Goal: Task Accomplishment & Management: Complete application form

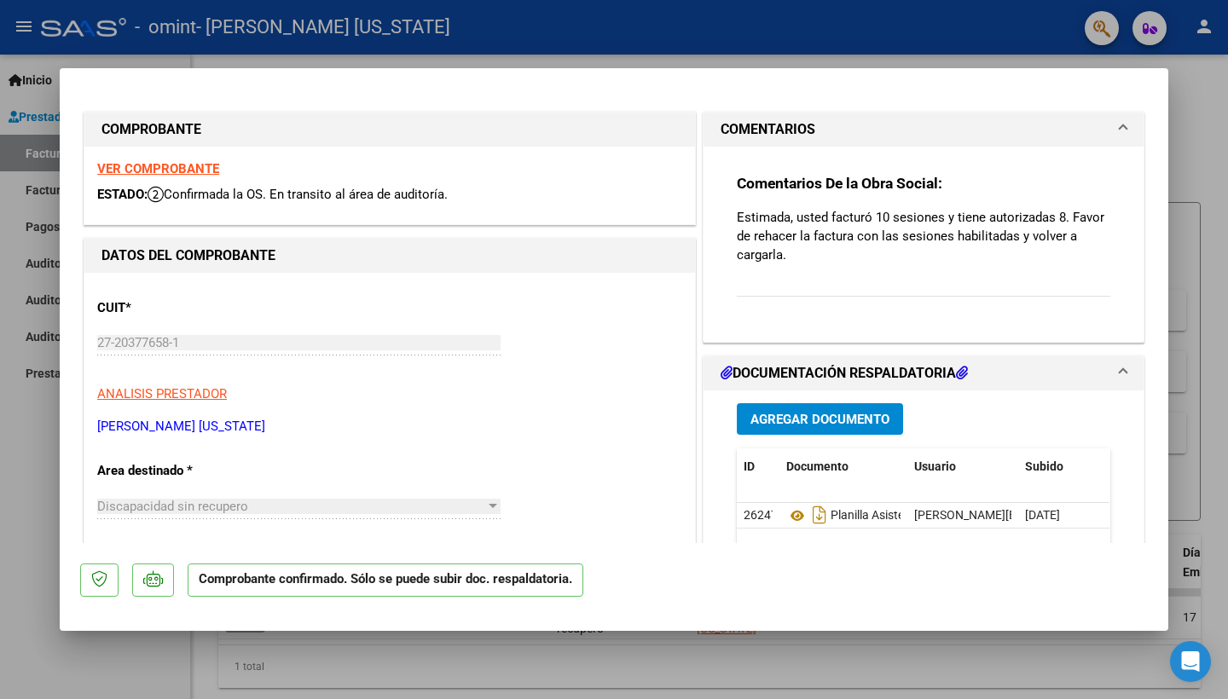
click at [49, 600] on div at bounding box center [614, 349] width 1228 height 699
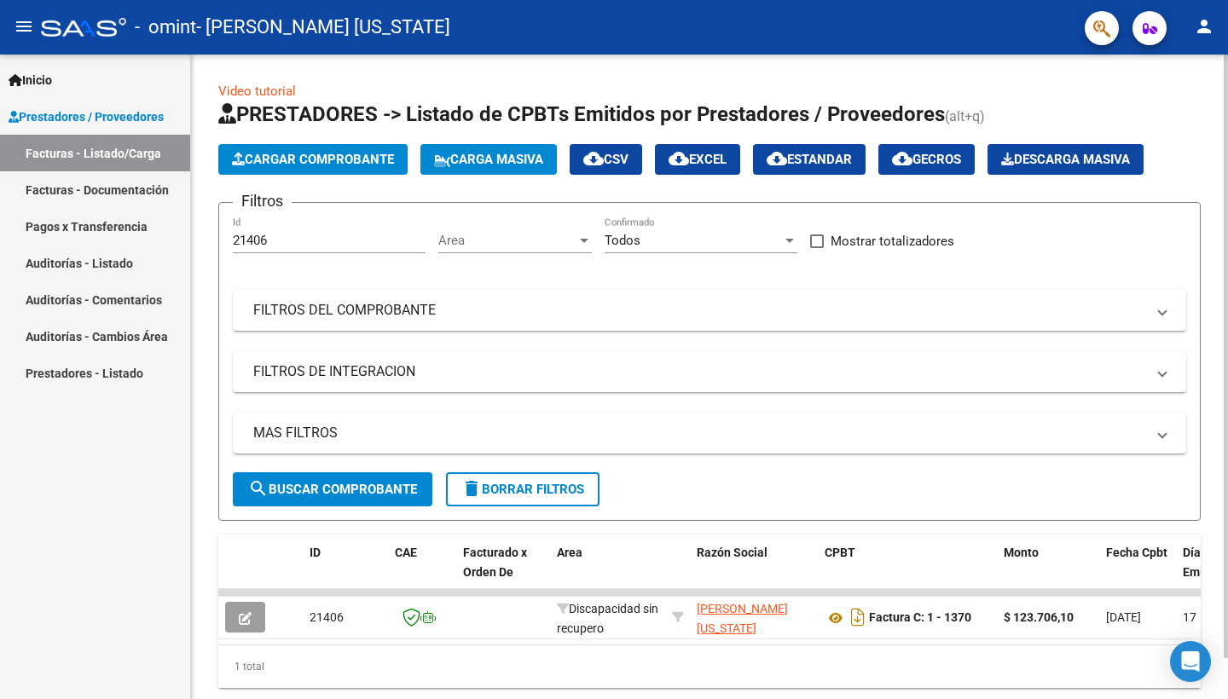
click at [1212, 421] on div "Video tutorial PRESTADORES -> Listado de CPBTs Emitidos por Prestadores / Prove…" at bounding box center [709, 399] width 1037 height 688
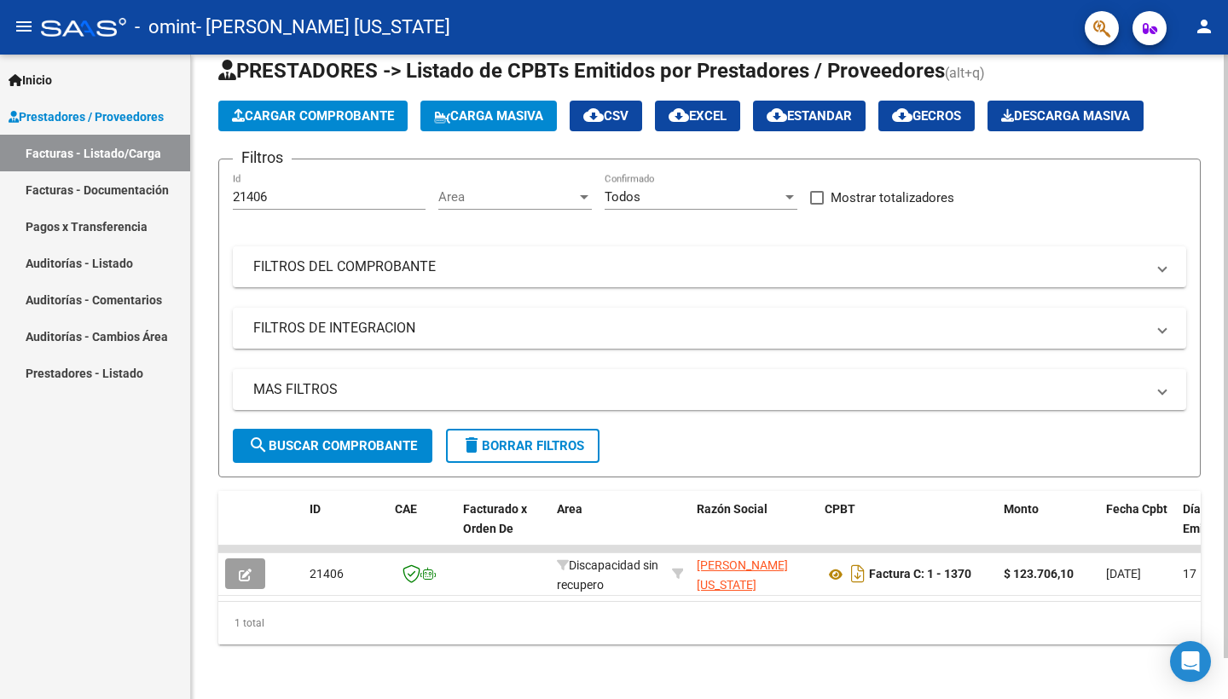
scroll to position [43, 0]
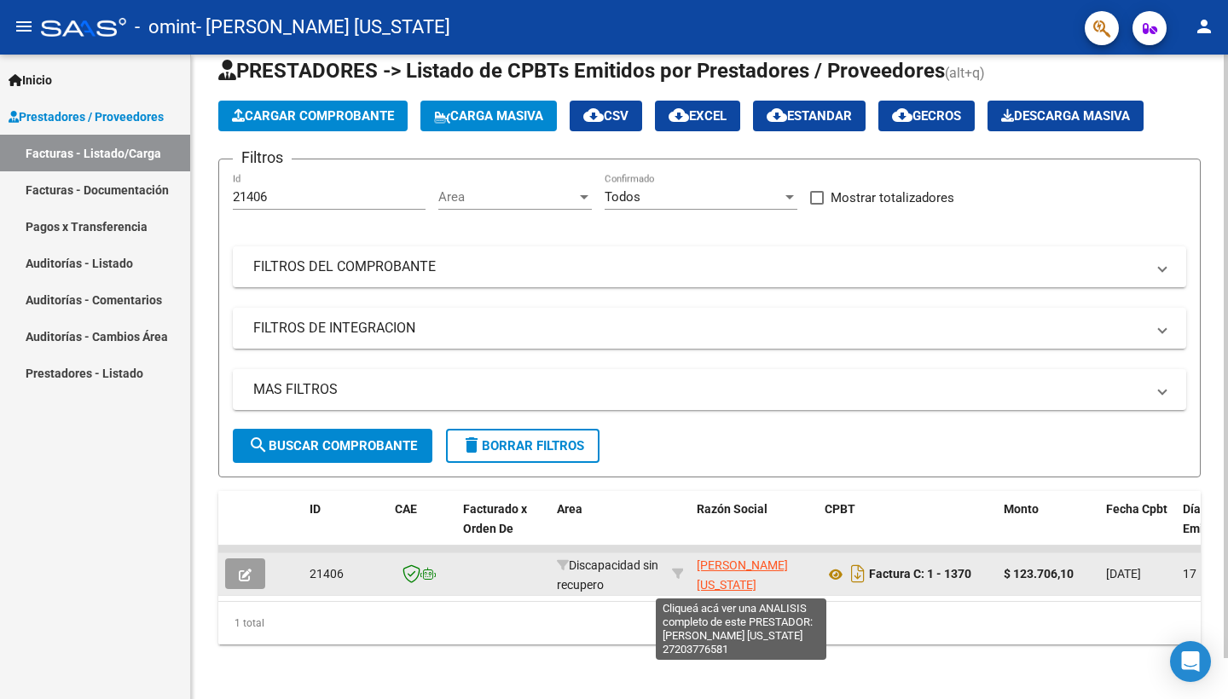
click at [740, 565] on span "[PERSON_NAME] [US_STATE]" at bounding box center [742, 575] width 91 height 33
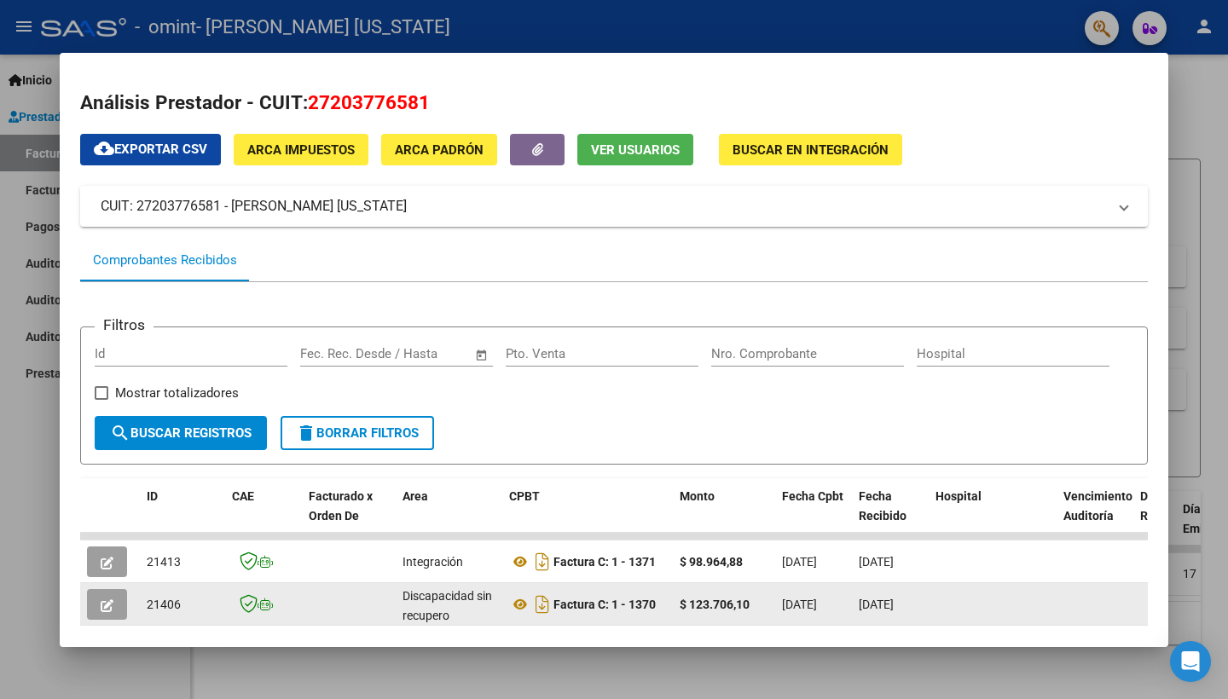
click at [1110, 583] on datatable-body-cell at bounding box center [1095, 604] width 77 height 42
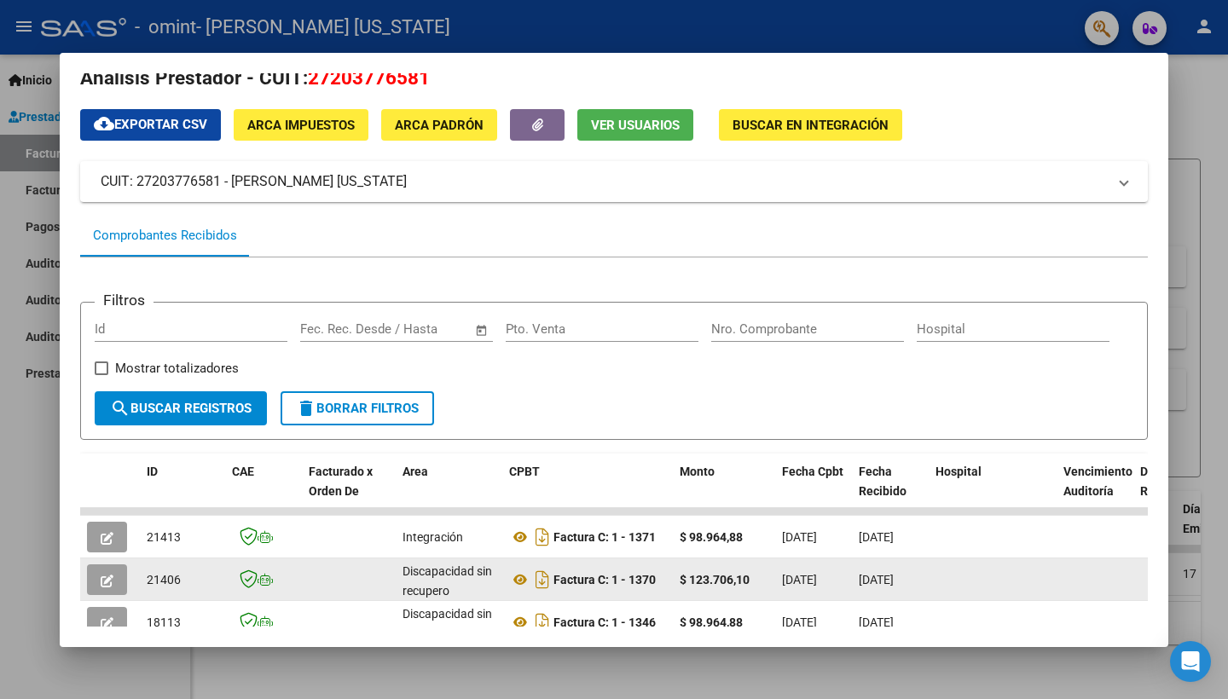
scroll to position [148, 0]
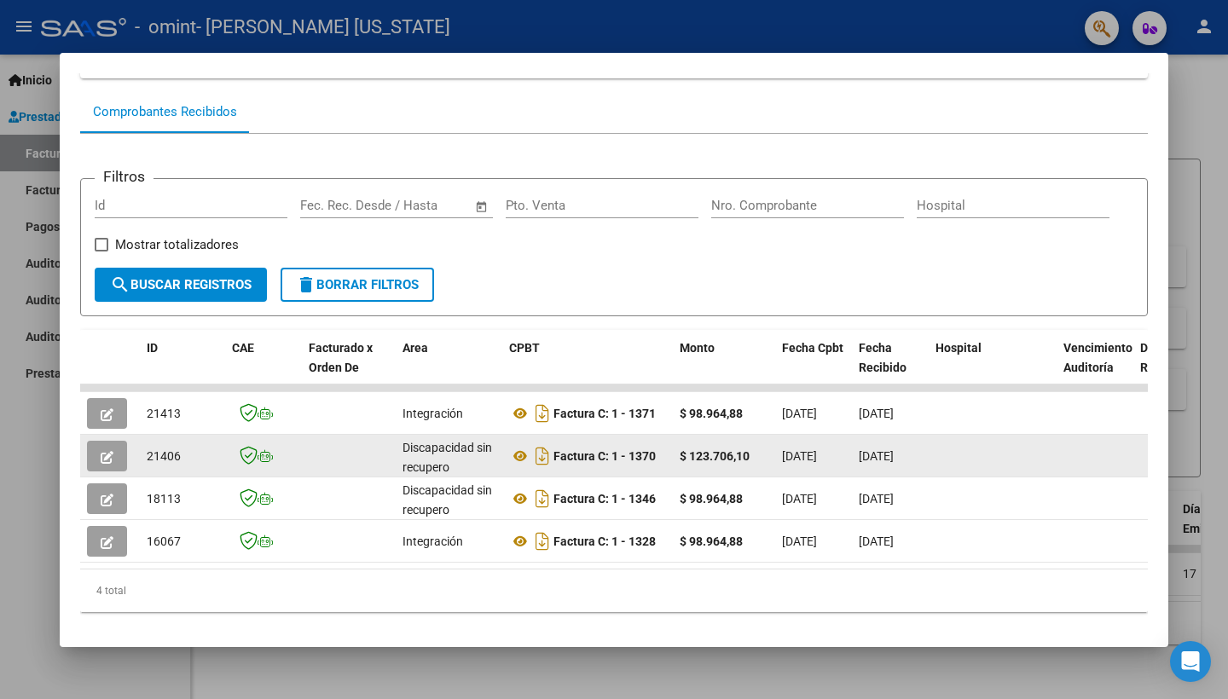
click at [105, 451] on icon "button" at bounding box center [107, 457] width 13 height 13
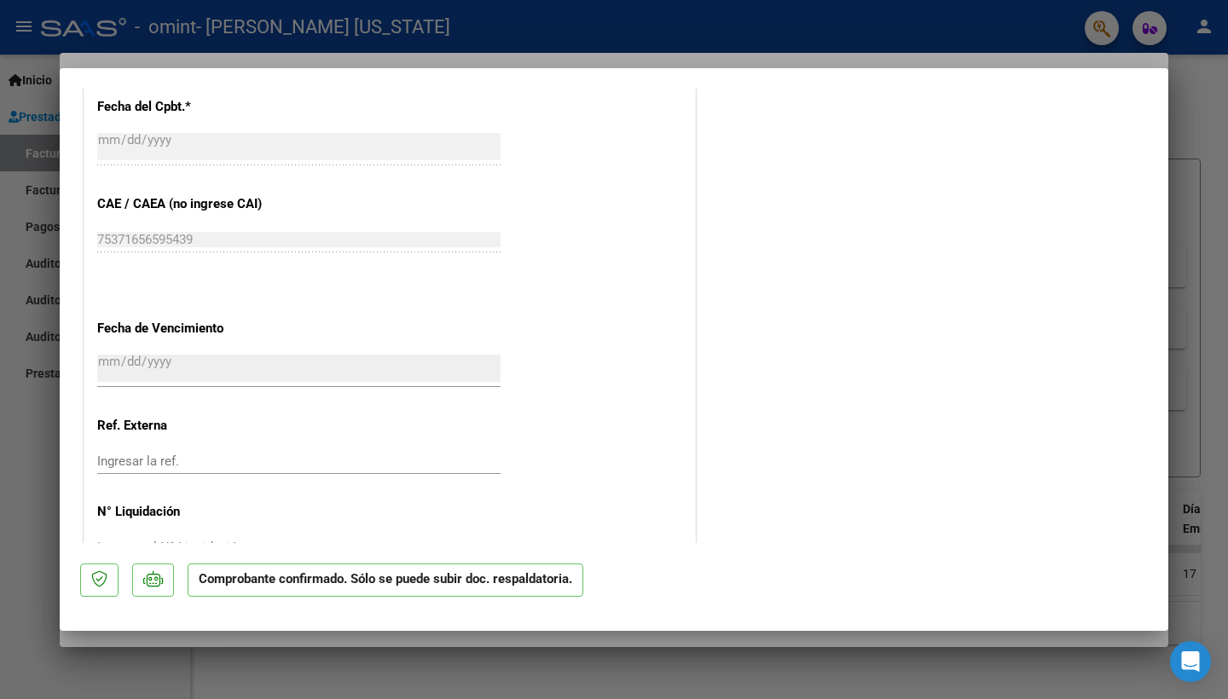
scroll to position [819, 0]
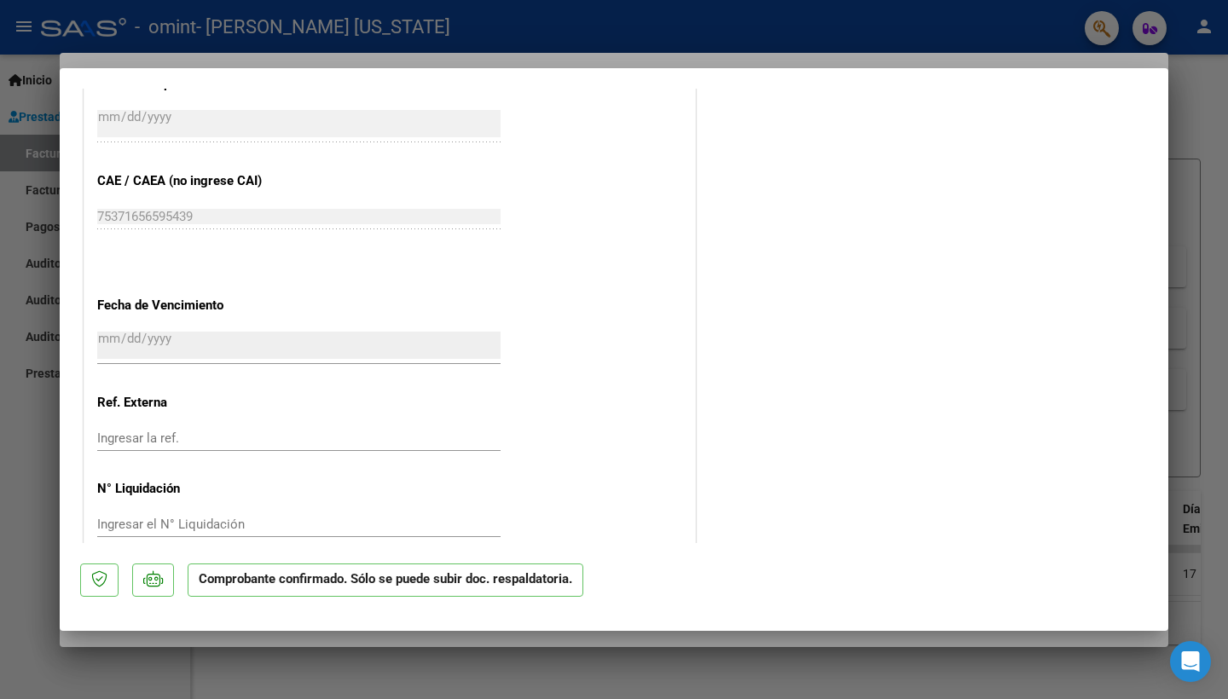
drag, startPoint x: 652, startPoint y: 410, endPoint x: 627, endPoint y: 572, distance: 163.9
click at [627, 572] on mat-dialog-container "COMPROBANTE VER COMPROBANTE ESTADO: Confirmada la OS. En transito al área de au…" at bounding box center [614, 349] width 1109 height 563
click at [676, 402] on div "CUIT * 27-20377658-1 Ingresar CUIT ANALISIS PRESTADOR ALEMAN [PERSON_NAME][US_S…" at bounding box center [389, 10] width 611 height 1112
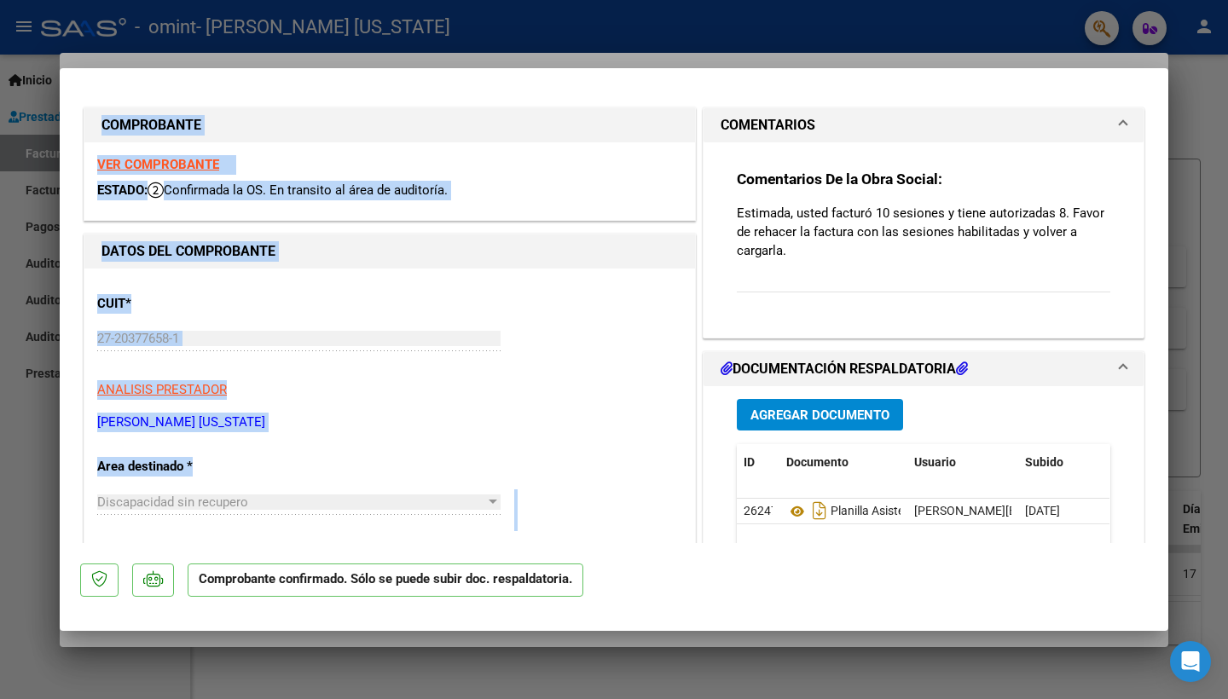
scroll to position [0, 0]
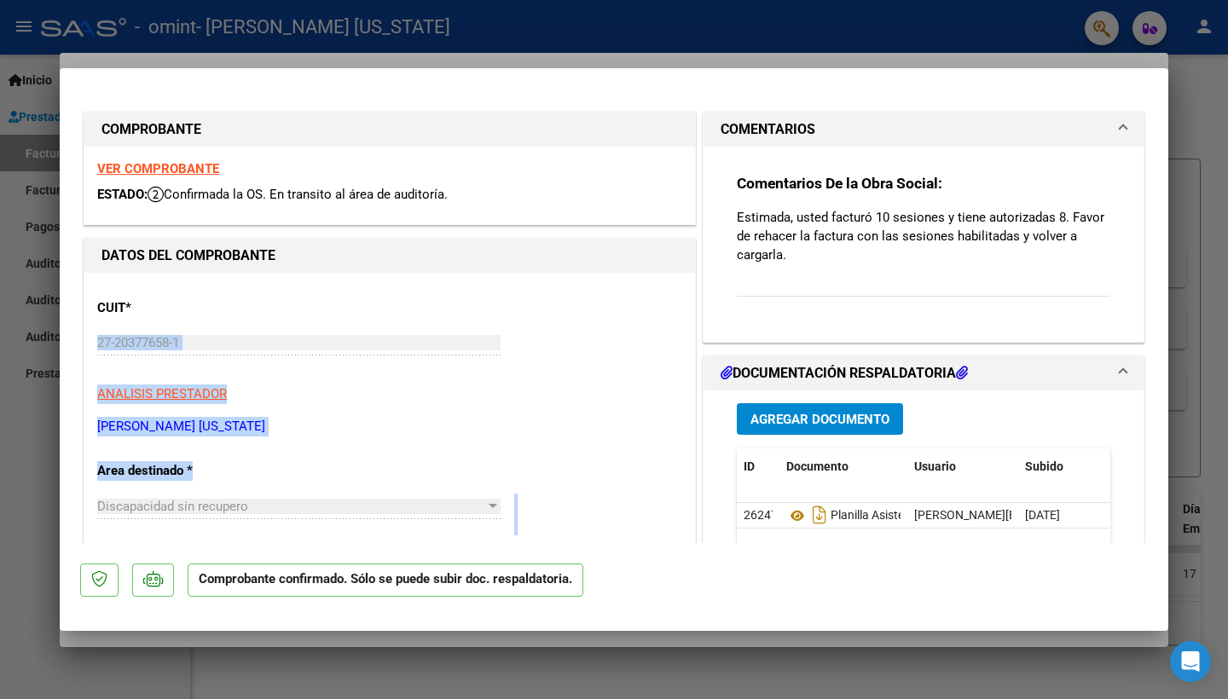
drag, startPoint x: 637, startPoint y: 444, endPoint x: 501, endPoint y: 333, distance: 176.3
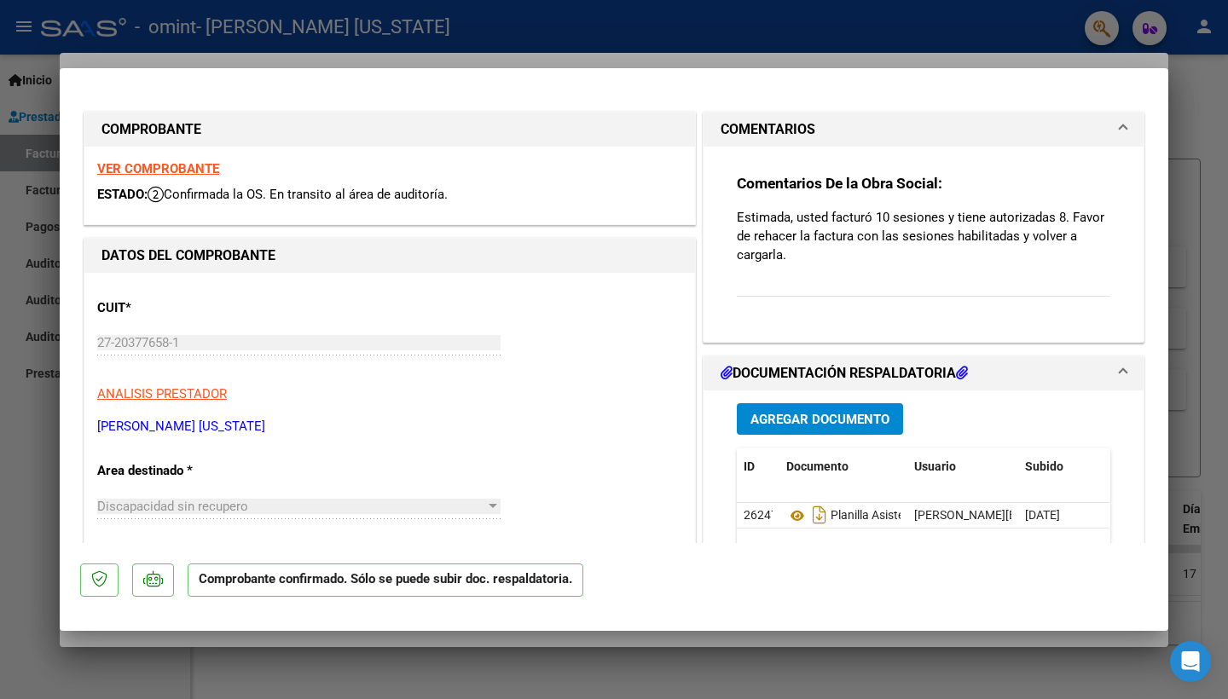
drag, startPoint x: 599, startPoint y: 472, endPoint x: 522, endPoint y: 79, distance: 400.5
click at [522, 79] on mat-dialog-container "COMPROBANTE VER COMPROBANTE ESTADO: Confirmada la OS. En transito al área de au…" at bounding box center [614, 349] width 1109 height 563
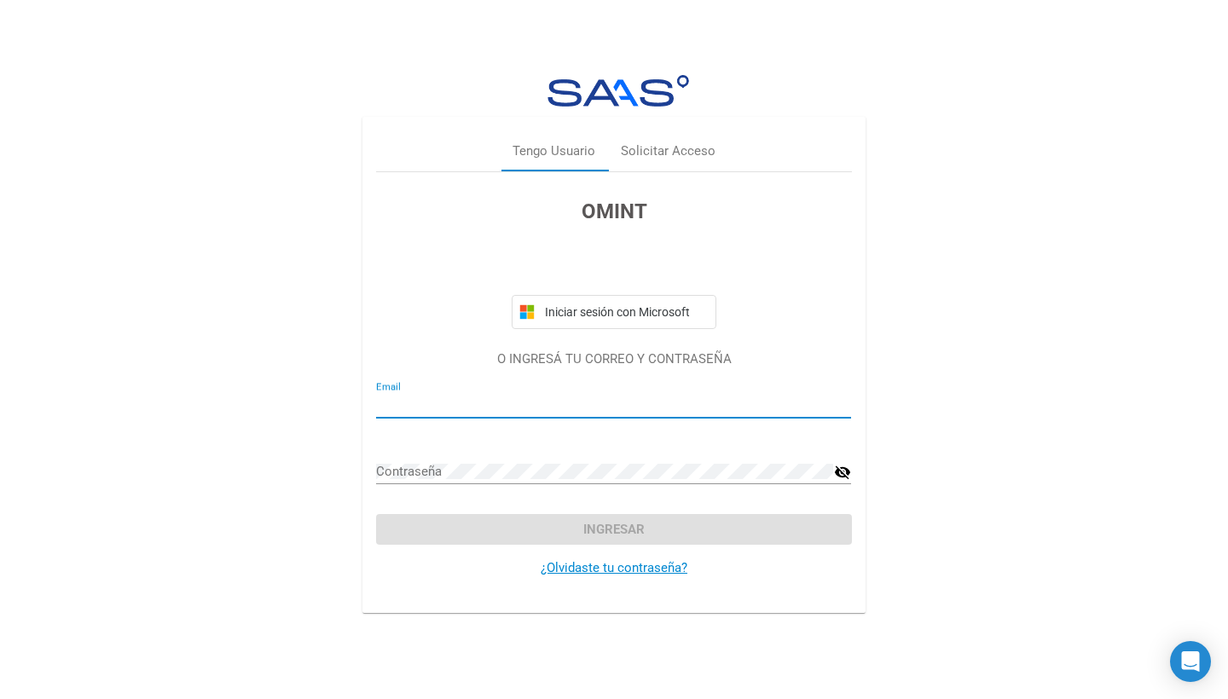
type input "[PERSON_NAME][EMAIL_ADDRESS][DOMAIN_NAME]"
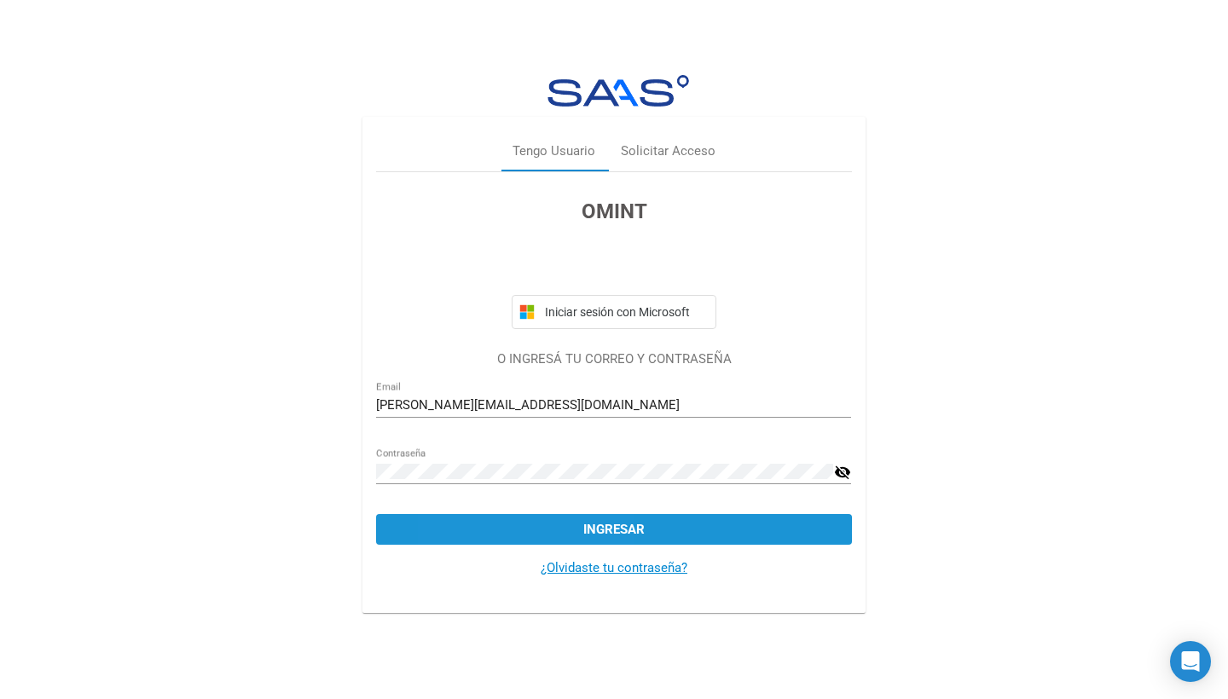
click at [526, 533] on button "Ingresar" at bounding box center [613, 529] width 475 height 31
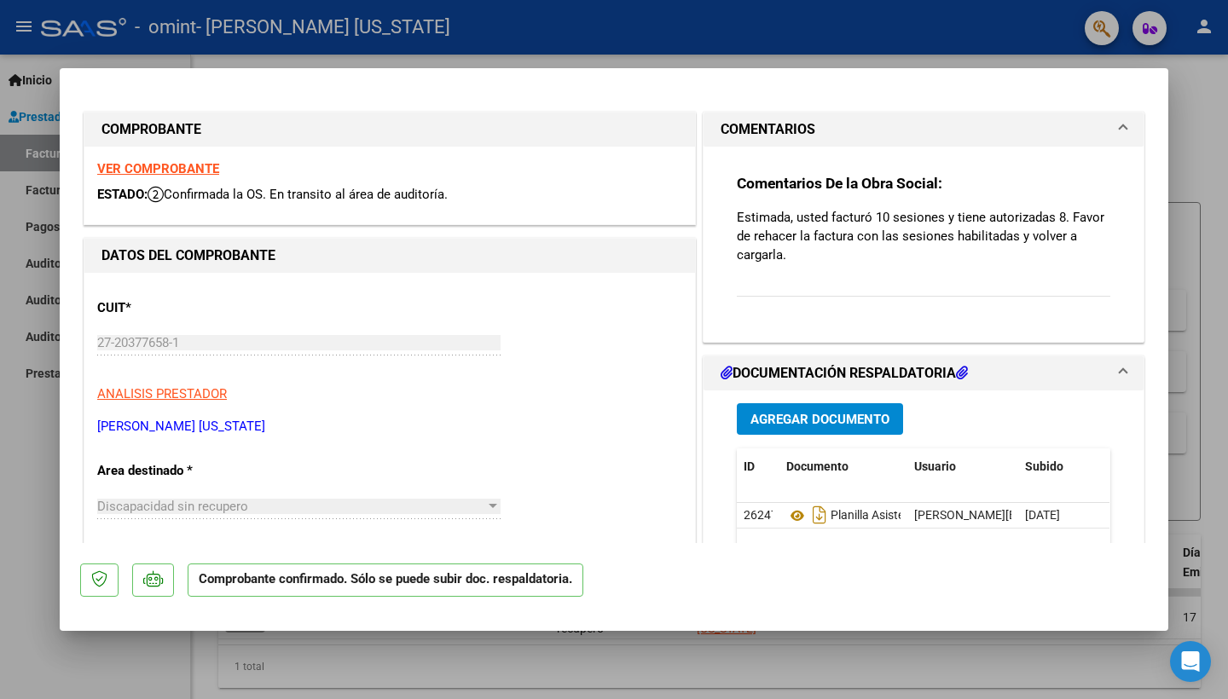
click at [488, 504] on div at bounding box center [492, 507] width 15 height 14
click at [492, 504] on div at bounding box center [493, 506] width 9 height 4
click at [530, 395] on p "ANALISIS PRESTADOR" at bounding box center [389, 395] width 585 height 20
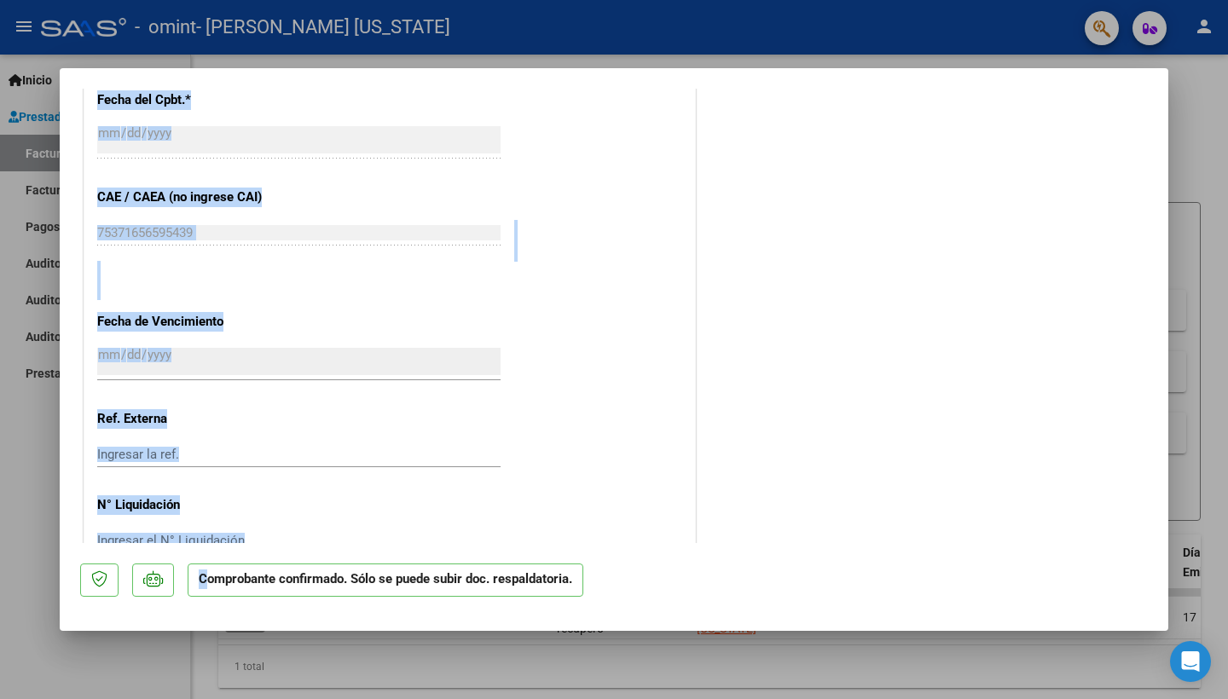
scroll to position [819, 0]
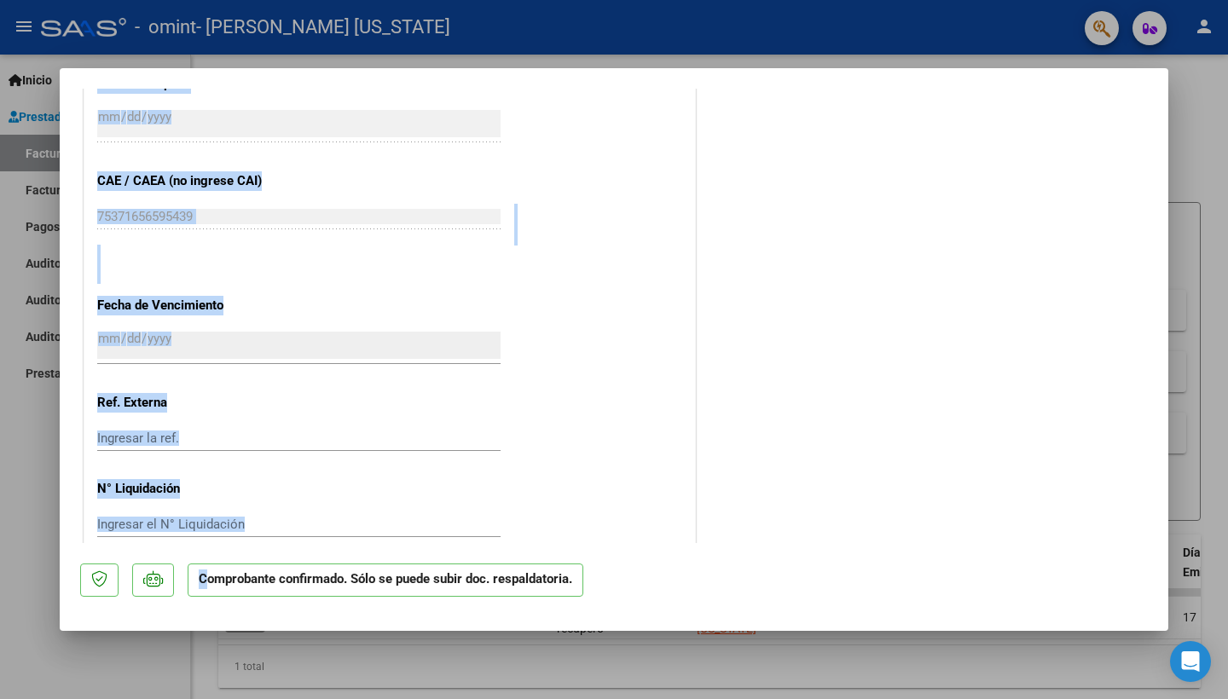
drag, startPoint x: 329, startPoint y: 200, endPoint x: 669, endPoint y: 588, distance: 516.7
click at [669, 588] on mat-dialog-container "COMPROBANTE VER COMPROBANTE ESTADO: Confirmada la OS. En transito al área de au…" at bounding box center [614, 349] width 1109 height 563
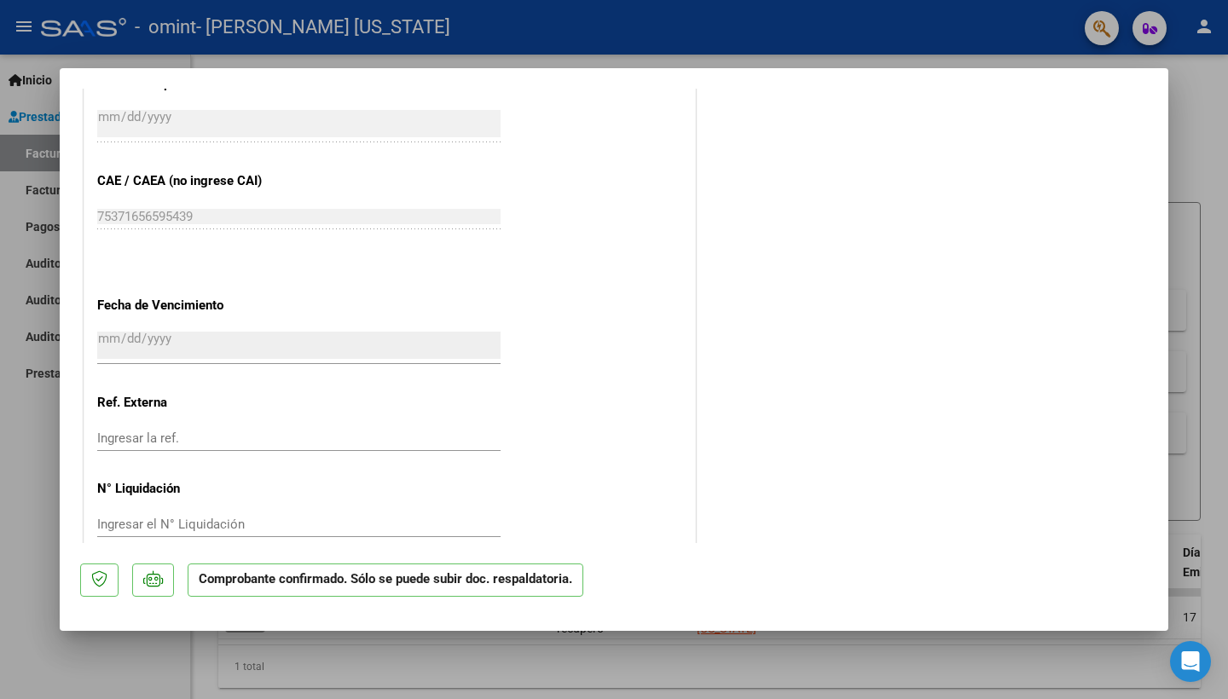
click at [1176, 72] on div at bounding box center [614, 349] width 1228 height 699
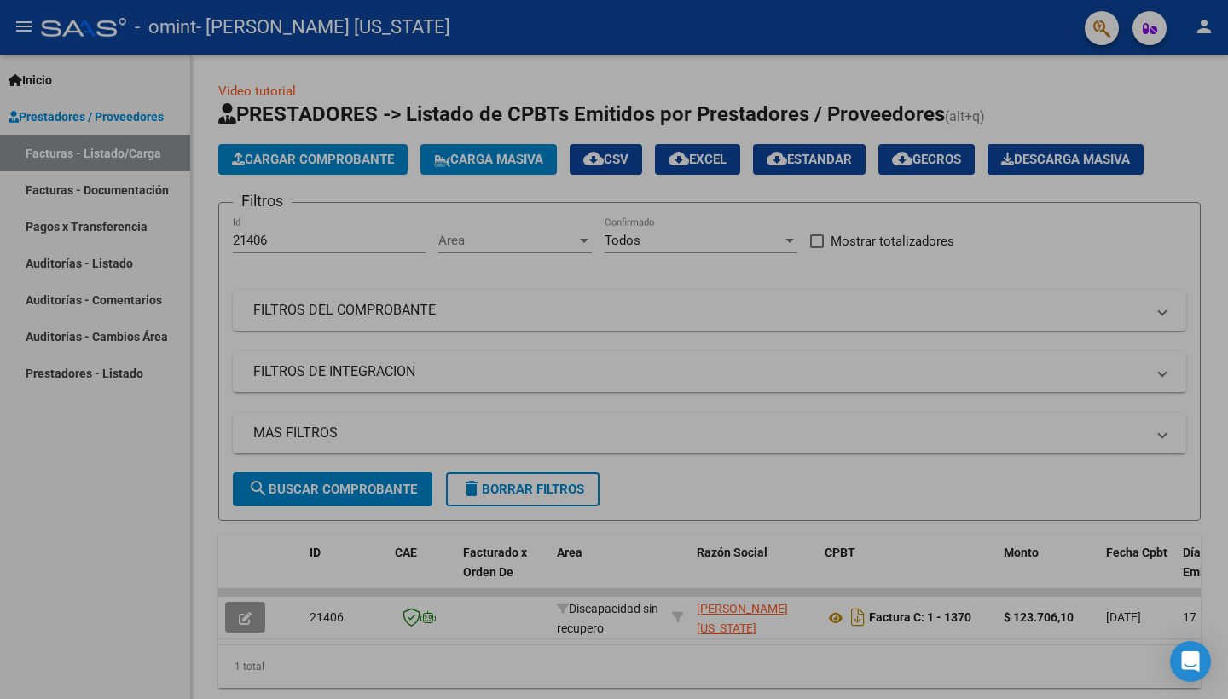
type input "$ 0,00"
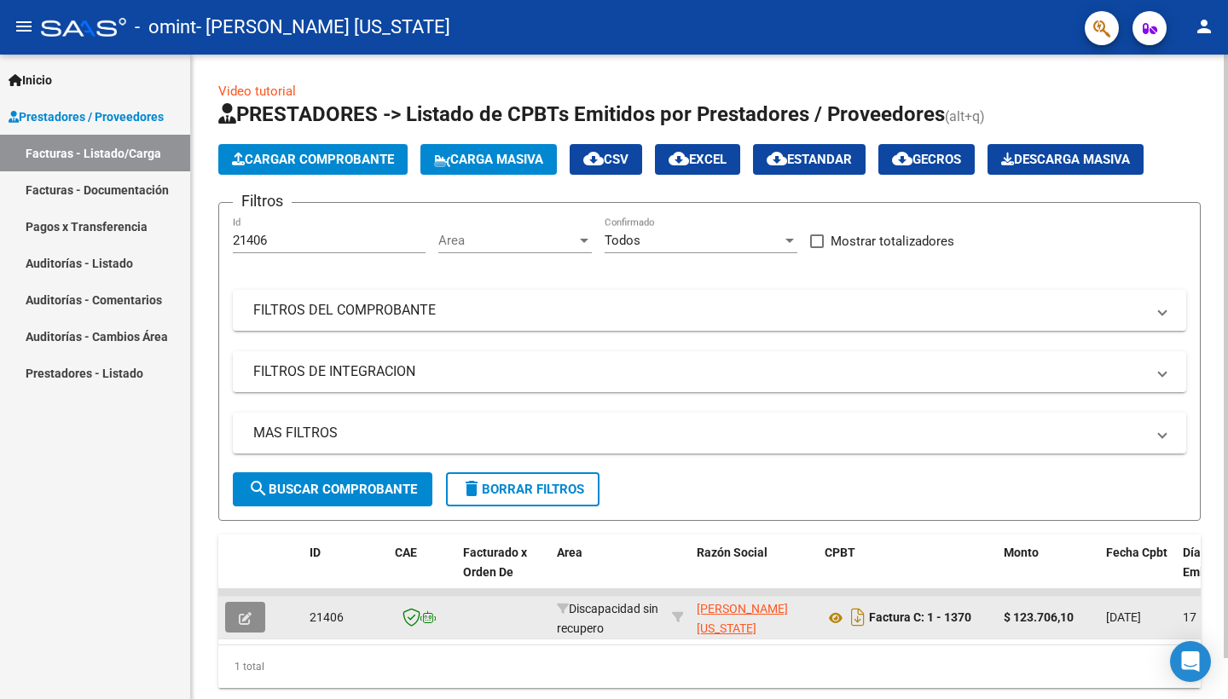
click at [250, 623] on icon "button" at bounding box center [245, 618] width 13 height 13
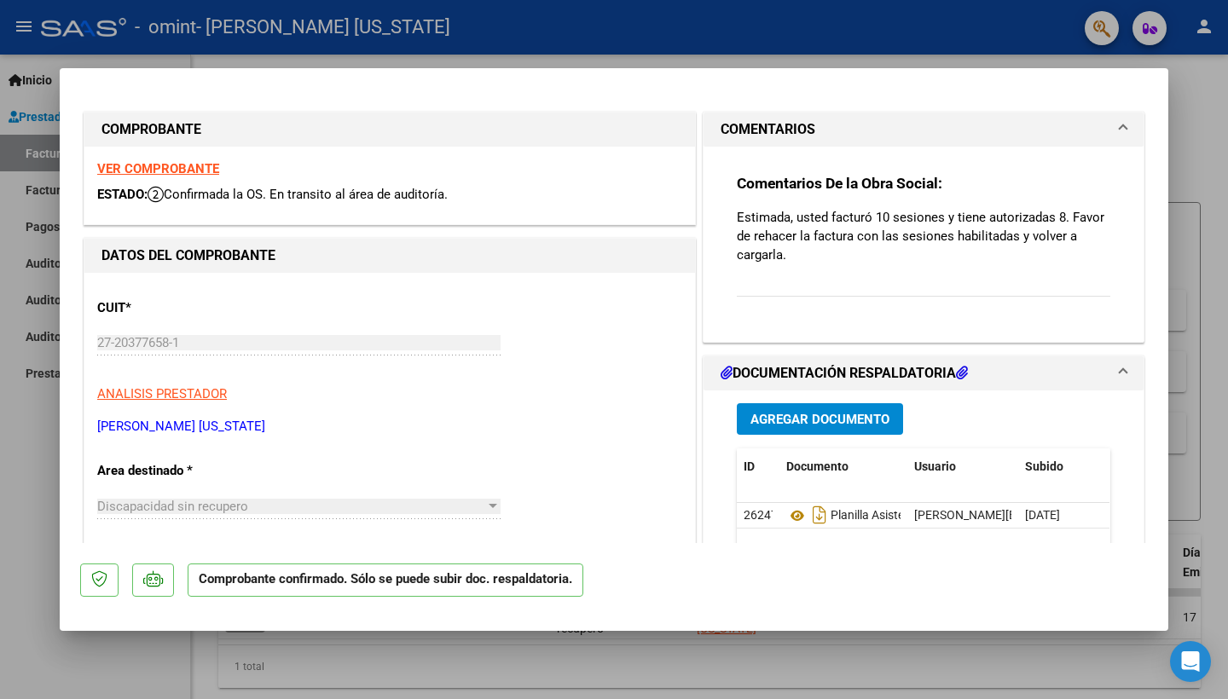
click at [345, 400] on p "ANALISIS PRESTADOR" at bounding box center [389, 395] width 585 height 20
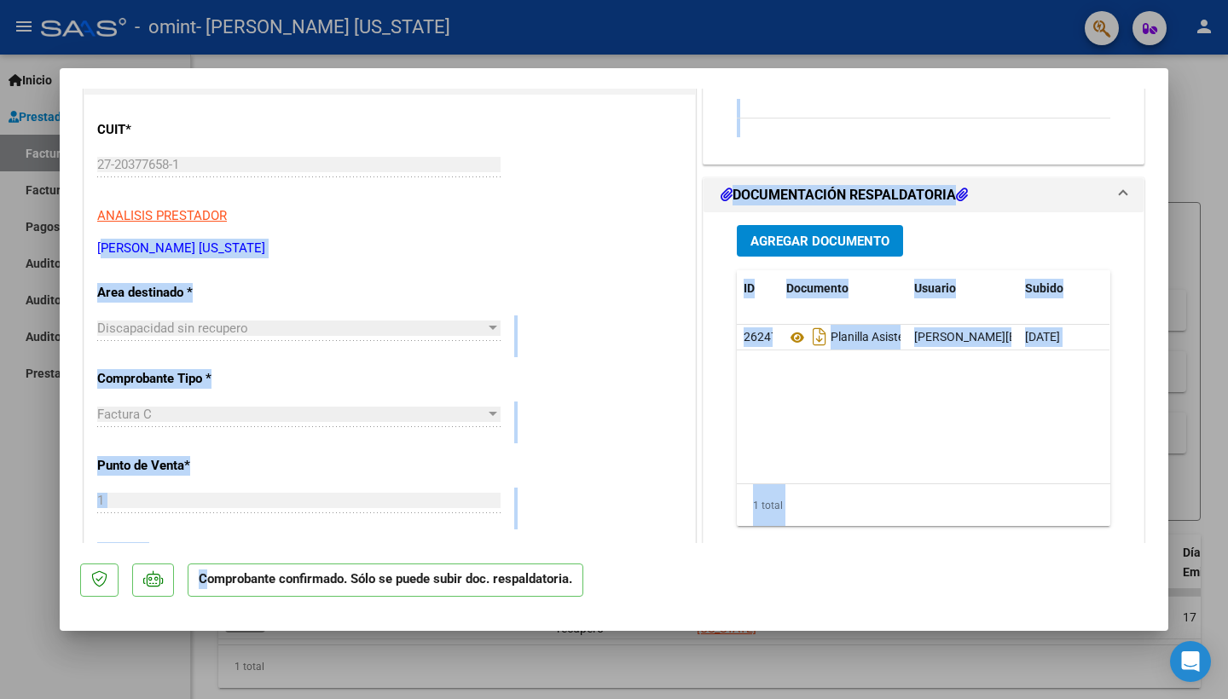
drag, startPoint x: 351, startPoint y: 403, endPoint x: 338, endPoint y: 547, distance: 143.9
click at [338, 547] on mat-dialog-container "COMPROBANTE VER COMPROBANTE ESTADO: Confirmada la OS. En transito al área de au…" at bounding box center [614, 349] width 1109 height 563
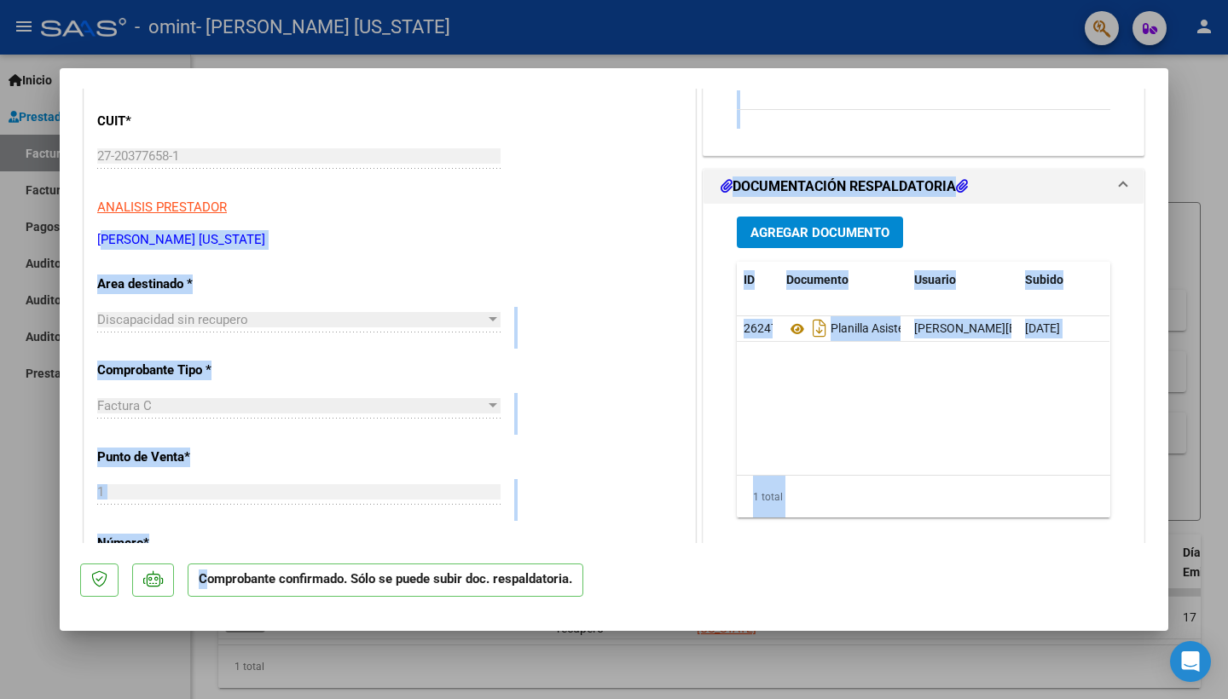
click at [581, 421] on div "CUIT * 27-20377658-1 Ingresar CUIT ANALISIS PRESTADOR ALEMAN [PERSON_NAME][US_S…" at bounding box center [389, 642] width 611 height 1112
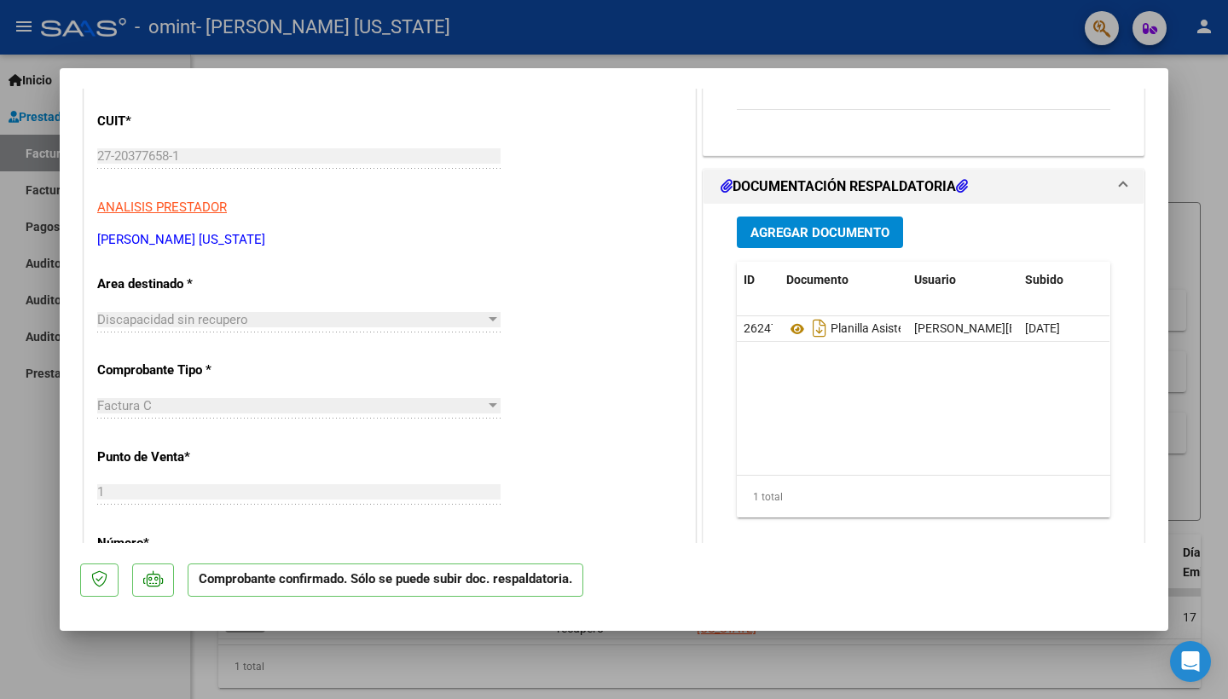
click at [570, 476] on div "CUIT * 27-20377658-1 Ingresar CUIT ANALISIS PRESTADOR ALEMAN [PERSON_NAME][US_S…" at bounding box center [389, 642] width 611 height 1112
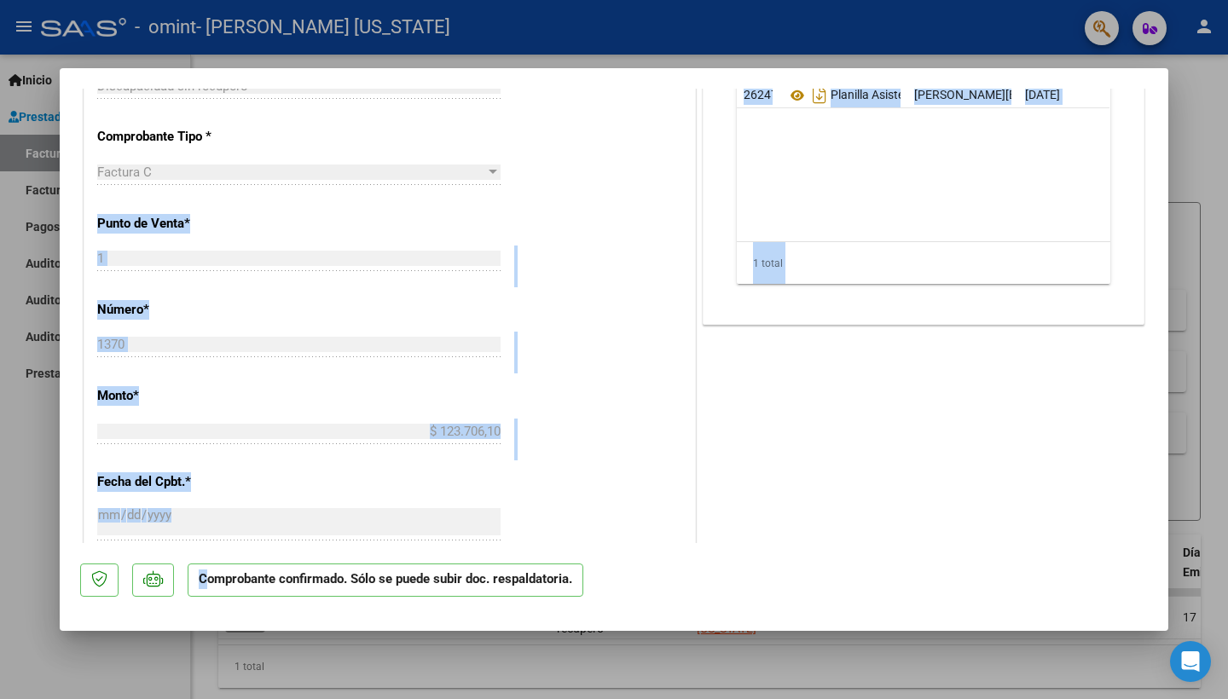
scroll to position [433, 0]
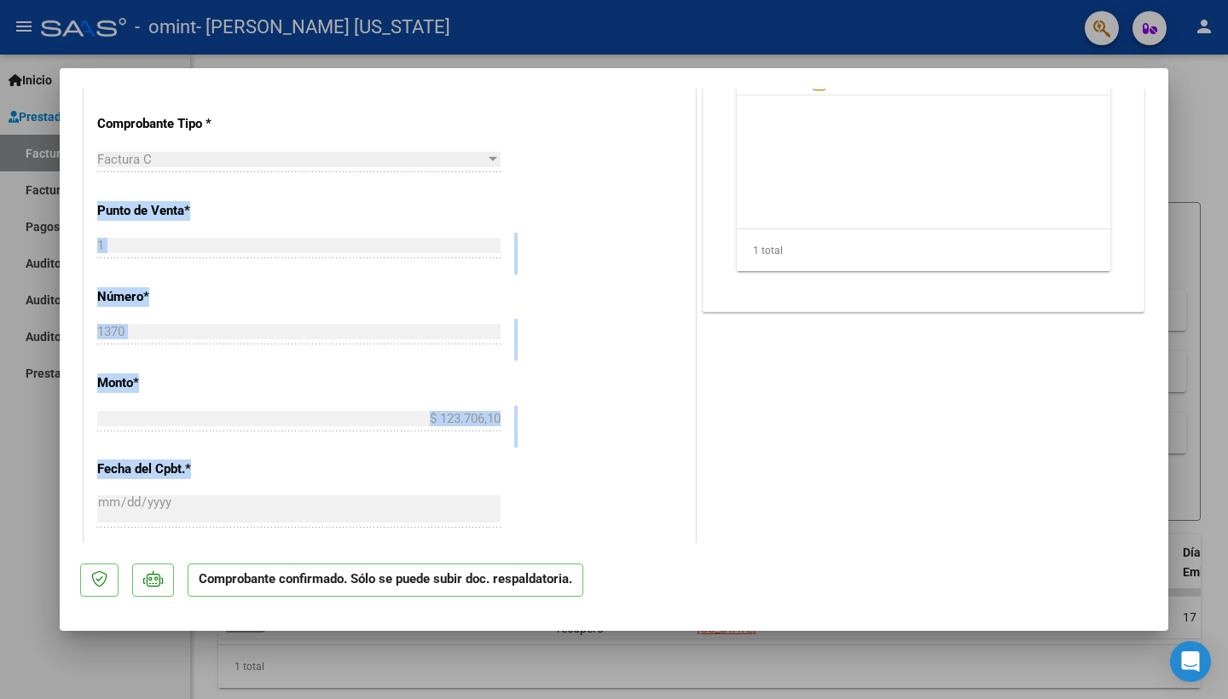
drag, startPoint x: 549, startPoint y: 484, endPoint x: 544, endPoint y: 474, distance: 11.4
click at [544, 474] on div "CUIT * 27-20377658-1 Ingresar CUIT ANALISIS PRESTADOR ALEMAN [PERSON_NAME][US_S…" at bounding box center [389, 396] width 611 height 1112
click at [197, 350] on div "1370 Ingresar el Nro." at bounding box center [298, 340] width 403 height 42
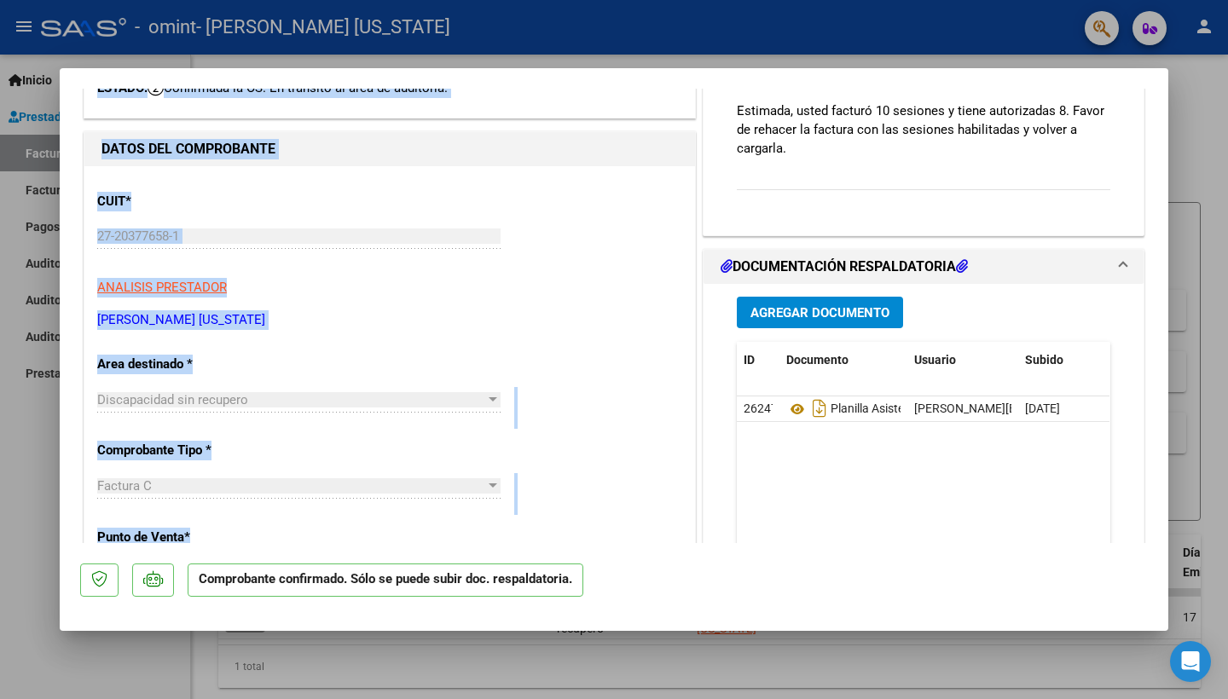
scroll to position [0, 0]
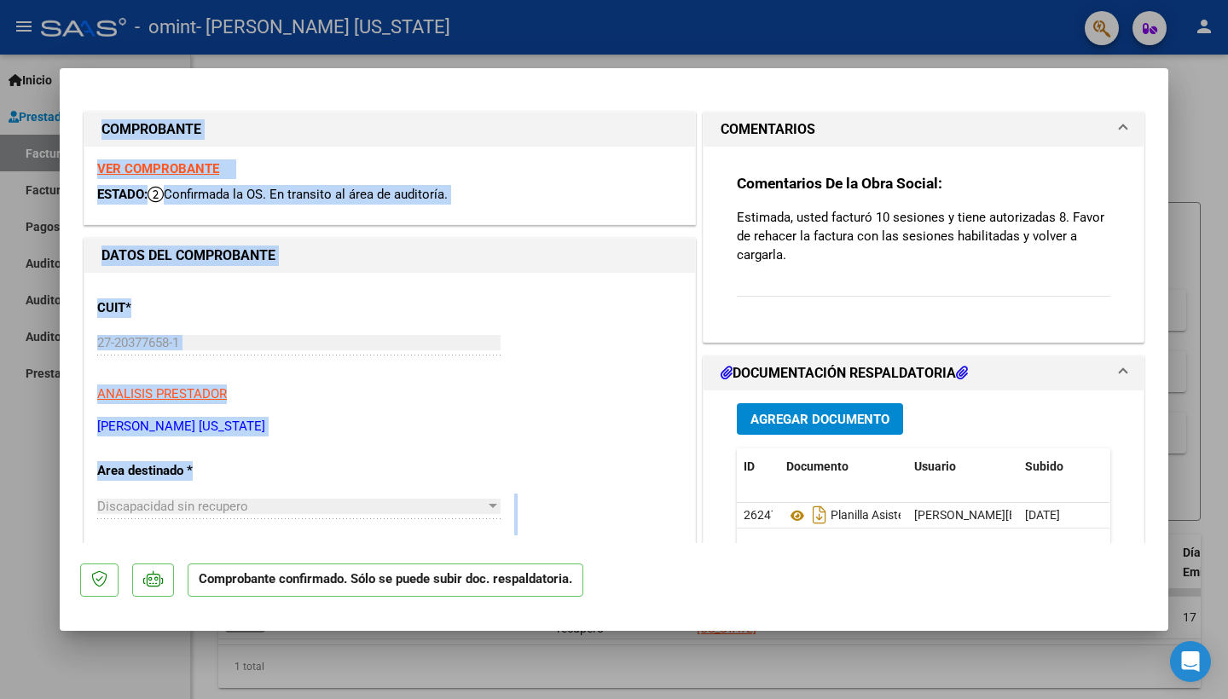
drag, startPoint x: 337, startPoint y: 539, endPoint x: 407, endPoint y: 16, distance: 527.4
click at [407, 16] on div "COMPROBANTE VER COMPROBANTE ESTADO: Confirmada la OS. En transito al área de au…" at bounding box center [614, 349] width 1228 height 699
click at [612, 326] on div "CUIT * 27-20377658-1 Ingresar CUIT ANALISIS PRESTADOR ALEMAN [PERSON_NAME][US_S…" at bounding box center [389, 361] width 585 height 150
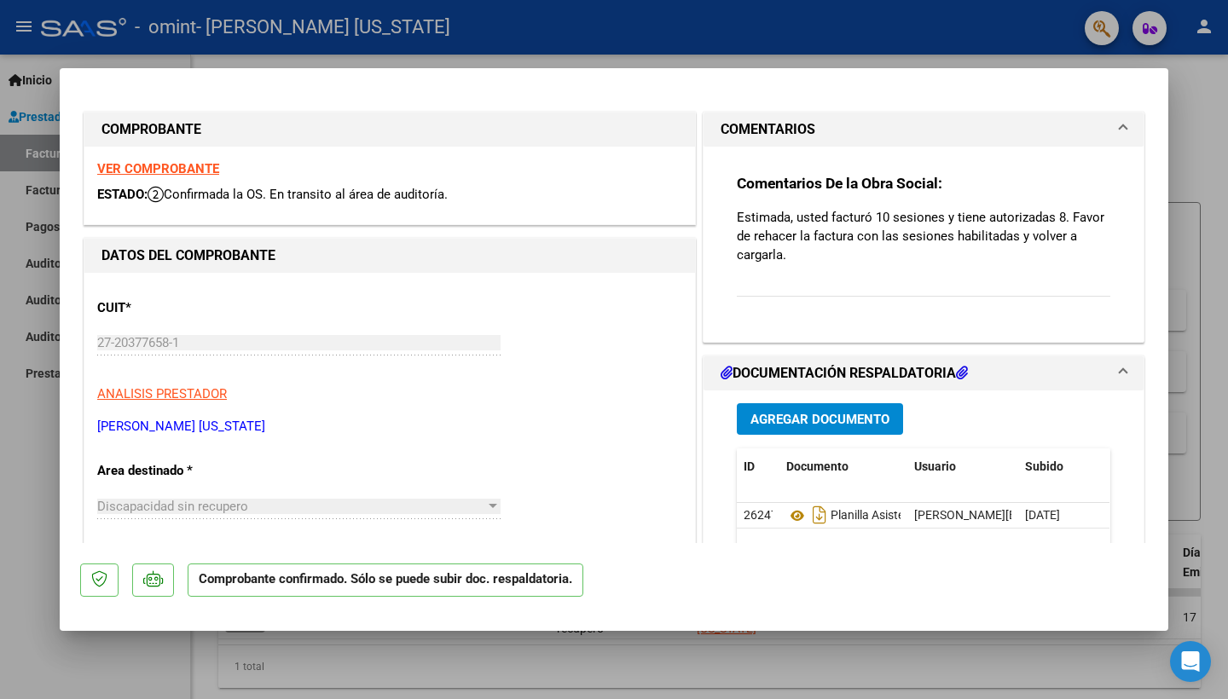
click at [188, 171] on strong "VER COMPROBANTE" at bounding box center [158, 168] width 122 height 15
